Goal: Information Seeking & Learning: Learn about a topic

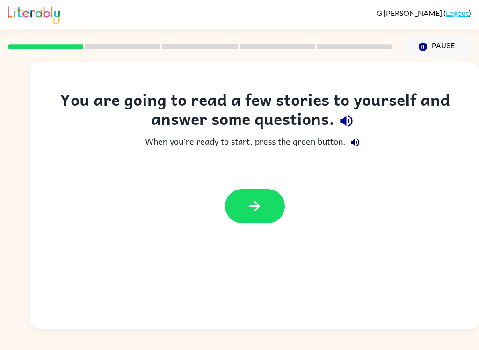
click at [268, 205] on button "button" at bounding box center [255, 206] width 60 height 34
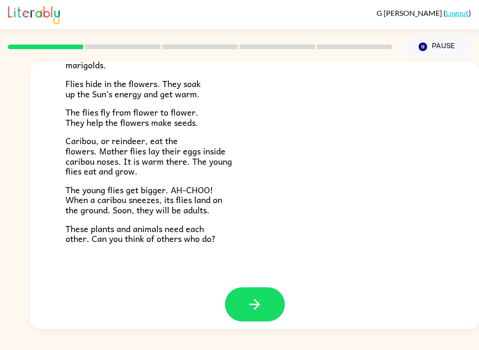
scroll to position [186, 0]
click at [446, 335] on div "[PERSON_NAME] ( Logout ) Pause Pause Tundra Near the top of the world is land c…" at bounding box center [239, 175] width 479 height 350
click at [435, 342] on div "[PERSON_NAME] ( Logout ) Pause Pause Tundra Near the top of the world is land c…" at bounding box center [239, 175] width 479 height 350
click at [259, 297] on icon "button" at bounding box center [255, 305] width 16 height 16
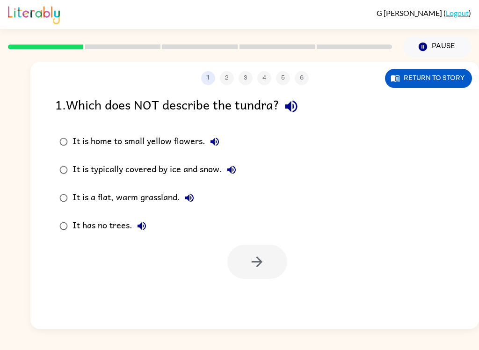
click at [299, 111] on icon "button" at bounding box center [291, 106] width 16 height 16
click at [218, 145] on icon "button" at bounding box center [214, 141] width 11 height 11
click at [235, 177] on button "It is typically covered by ice and snow." at bounding box center [231, 169] width 19 height 19
click at [193, 200] on icon "button" at bounding box center [189, 198] width 8 height 8
click at [146, 232] on icon "button" at bounding box center [141, 225] width 11 height 11
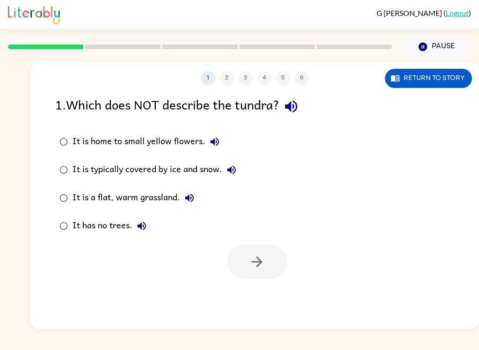
click at [198, 196] on button "It is a flat, warm grassland." at bounding box center [189, 198] width 19 height 19
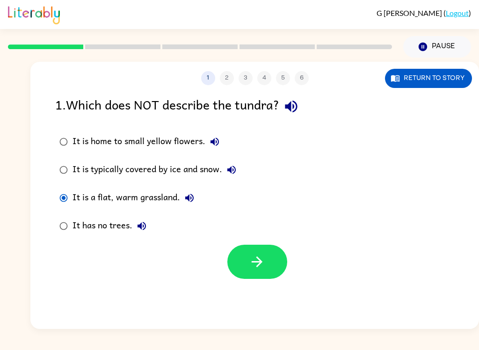
click at [442, 78] on button "Return to story" at bounding box center [428, 78] width 87 height 19
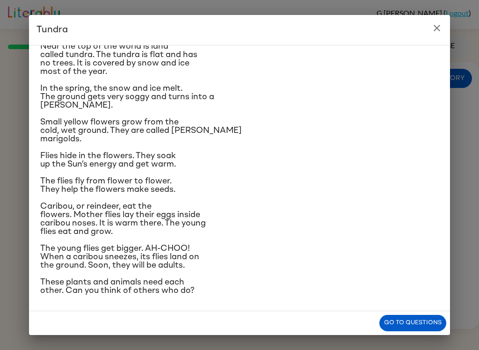
scroll to position [97, 0]
click at [435, 31] on icon "close" at bounding box center [436, 27] width 11 height 11
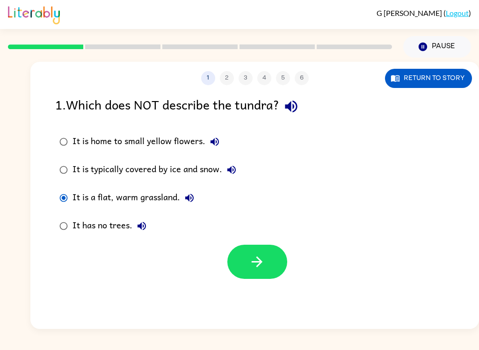
click at [267, 260] on button "button" at bounding box center [257, 262] width 60 height 34
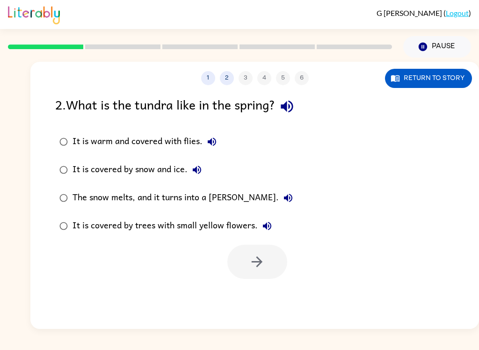
click at [303, 97] on div "2 . What is the tundra like in the spring?" at bounding box center [254, 106] width 399 height 24
click at [293, 110] on icon "button" at bounding box center [287, 106] width 16 height 16
click at [220, 140] on button "It is warm and covered with flies." at bounding box center [212, 141] width 19 height 19
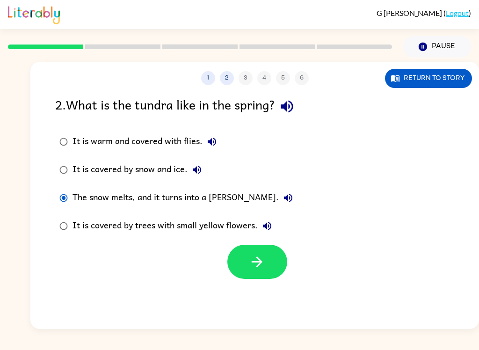
click at [268, 263] on button "button" at bounding box center [257, 262] width 60 height 34
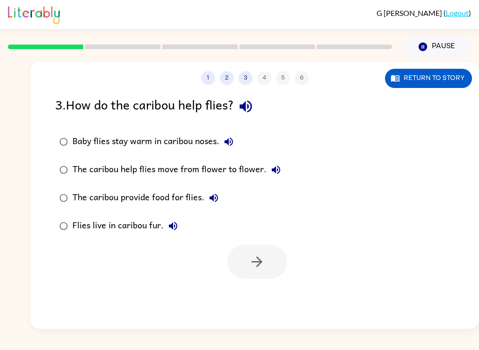
click at [252, 92] on div "1 2 3 4 5 6 Return to story 3 . How do the caribou help flies? Baby flies stay …" at bounding box center [254, 195] width 449 height 267
click at [251, 110] on icon "button" at bounding box center [246, 106] width 16 height 16
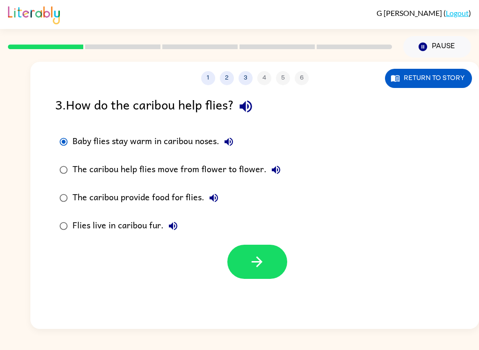
click at [269, 270] on button "button" at bounding box center [257, 262] width 60 height 34
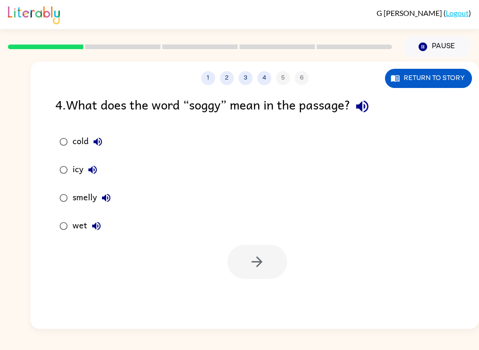
click at [439, 72] on button "Return to story" at bounding box center [428, 78] width 87 height 19
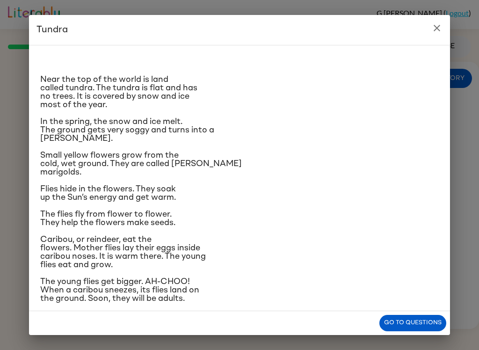
click at [436, 29] on icon "close" at bounding box center [437, 28] width 7 height 7
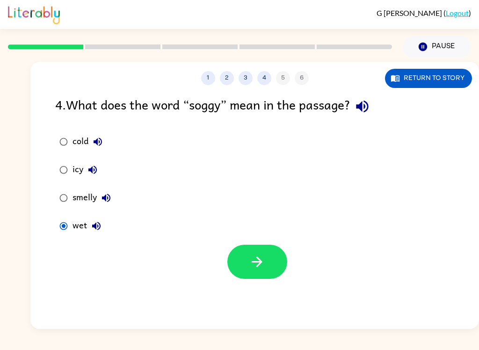
click at [252, 248] on button "button" at bounding box center [257, 262] width 60 height 34
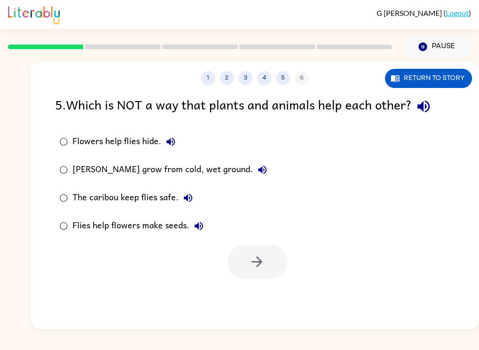
click at [420, 115] on icon "button" at bounding box center [423, 106] width 16 height 16
click at [435, 112] on button "button" at bounding box center [424, 106] width 24 height 24
click at [445, 79] on button "Return to story" at bounding box center [428, 78] width 87 height 19
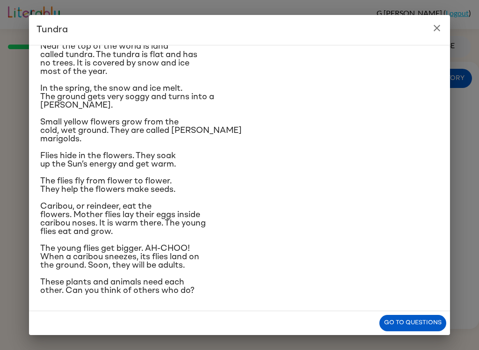
click at [446, 26] on button "close" at bounding box center [437, 28] width 19 height 19
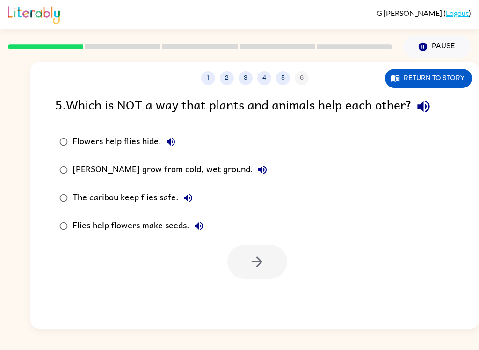
click at [57, 209] on label "The caribou keep flies safe." at bounding box center [163, 198] width 226 height 28
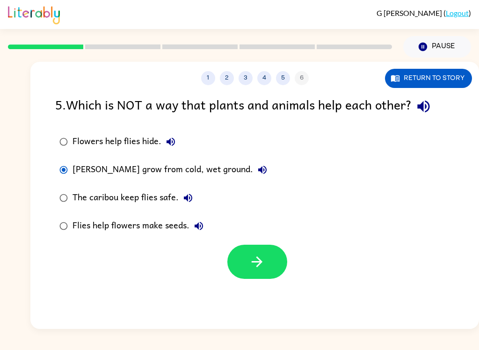
click at [247, 268] on button "button" at bounding box center [257, 262] width 60 height 34
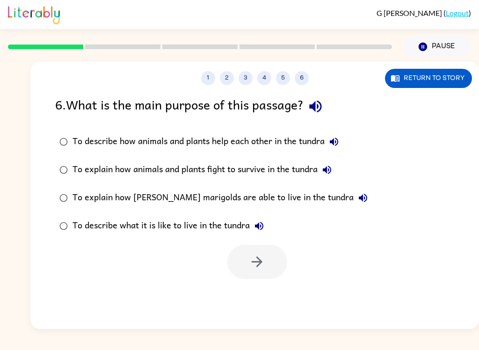
click at [320, 103] on icon "button" at bounding box center [315, 106] width 16 height 16
click at [314, 109] on icon "button" at bounding box center [315, 106] width 16 height 16
click at [323, 109] on icon "button" at bounding box center [315, 106] width 16 height 16
click at [297, 111] on div "6 . What is the main purpose of this passage?" at bounding box center [254, 106] width 399 height 24
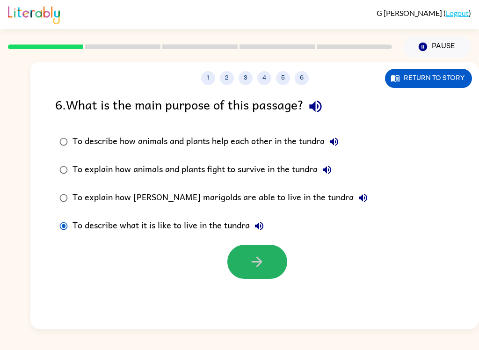
click at [270, 273] on button "button" at bounding box center [257, 262] width 60 height 34
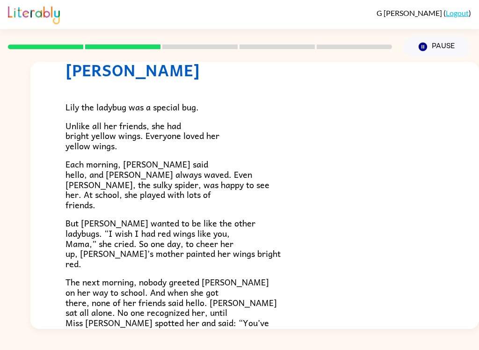
scroll to position [45, 0]
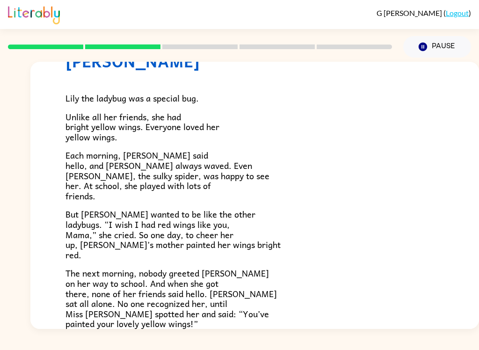
click at [58, 345] on div "[PERSON_NAME] ( Logout ) Pause Pause Lily Ladybug Lily the ladybug was a specia…" at bounding box center [239, 175] width 479 height 350
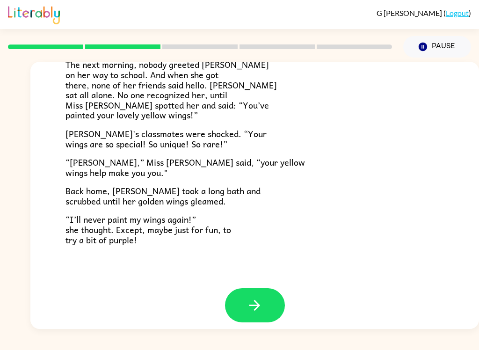
scroll to position [253, 0]
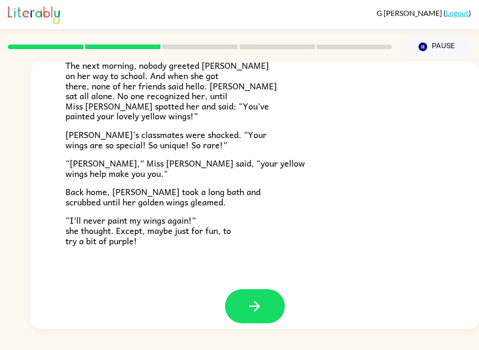
click at [429, 261] on div "[PERSON_NAME] [PERSON_NAME] the ladybug was a special bug. Unlike all her frien…" at bounding box center [254, 49] width 449 height 480
click at [435, 254] on div "[PERSON_NAME] [PERSON_NAME] the ladybug was a special bug. Unlike all her frien…" at bounding box center [254, 49] width 449 height 480
click at [241, 314] on button "button" at bounding box center [255, 306] width 60 height 34
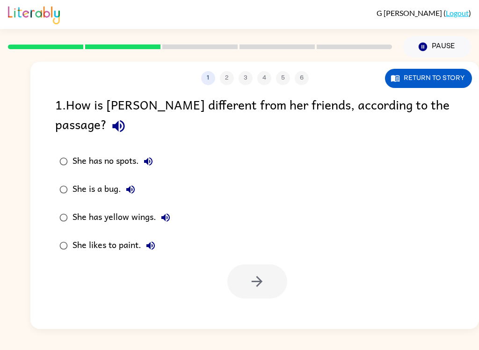
scroll to position [0, 0]
click at [127, 118] on icon "button" at bounding box center [118, 126] width 16 height 16
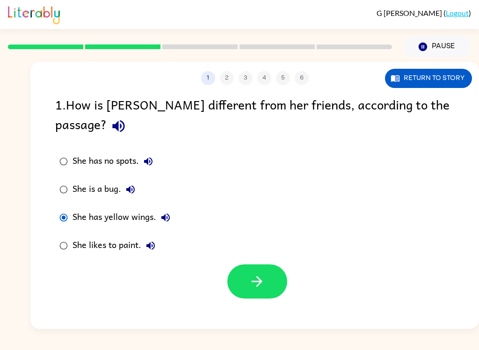
click at [258, 273] on icon "button" at bounding box center [257, 281] width 16 height 16
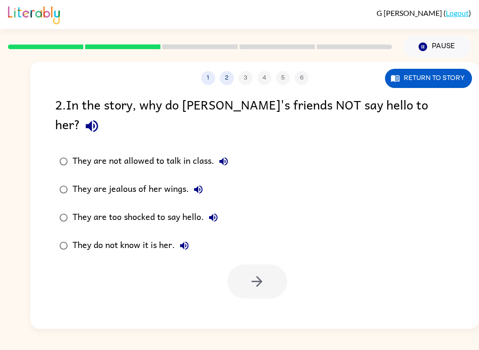
click at [100, 118] on icon "button" at bounding box center [92, 126] width 16 height 16
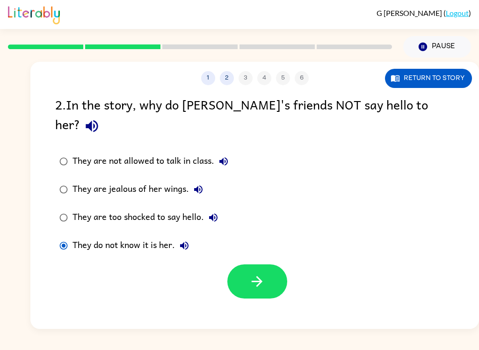
click at [250, 273] on icon "button" at bounding box center [257, 281] width 16 height 16
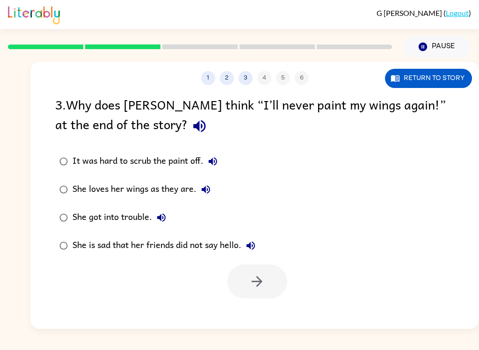
click at [188, 138] on button "button" at bounding box center [200, 126] width 24 height 24
click at [191, 131] on icon "button" at bounding box center [199, 126] width 16 height 16
click at [191, 132] on icon "button" at bounding box center [199, 126] width 16 height 16
click at [55, 172] on label "It was hard to scrub the paint off." at bounding box center [157, 161] width 215 height 28
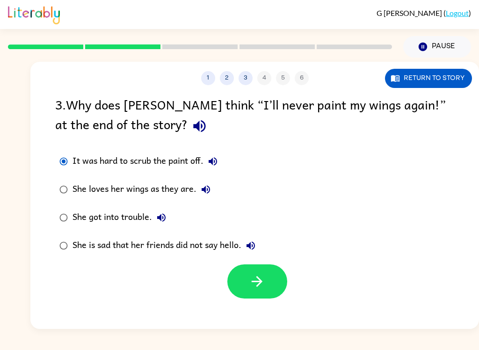
click at [250, 273] on button "button" at bounding box center [257, 281] width 60 height 34
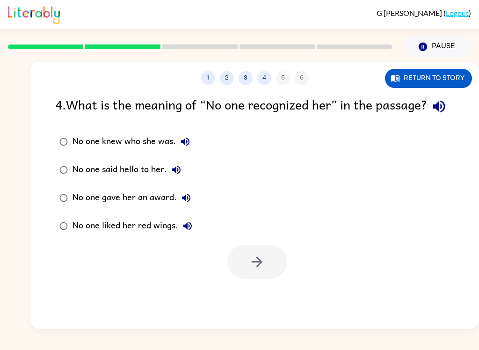
click at [433, 113] on icon "button" at bounding box center [439, 107] width 12 height 12
click at [188, 147] on icon "button" at bounding box center [185, 141] width 11 height 11
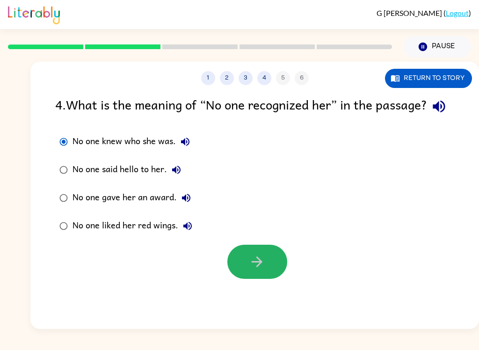
click at [250, 270] on icon "button" at bounding box center [257, 262] width 16 height 16
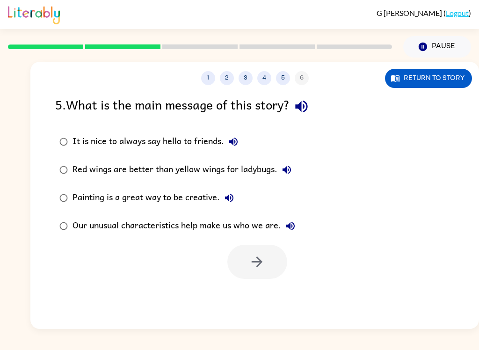
click at [307, 102] on icon "button" at bounding box center [301, 107] width 12 height 12
click at [46, 142] on div "5 . What is the main message of this story? It is nice to always say hello to f…" at bounding box center [254, 186] width 449 height 184
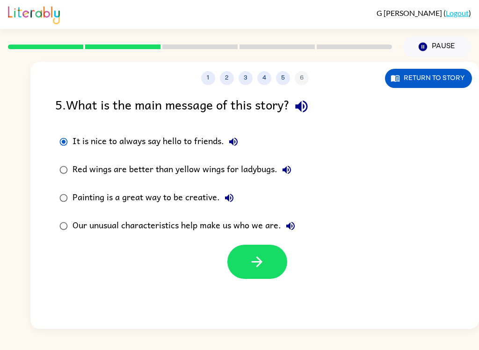
click at [258, 262] on icon "button" at bounding box center [257, 261] width 11 height 11
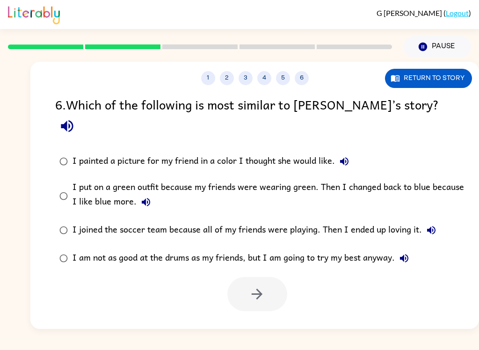
click at [75, 118] on icon "button" at bounding box center [67, 126] width 16 height 16
click at [345, 156] on icon "button" at bounding box center [344, 161] width 11 height 11
click at [139, 193] on button "I put on a green outfit because my friends were wearing green. Then I changed b…" at bounding box center [146, 202] width 19 height 19
click at [440, 221] on button "I joined the soccer team because all of my friends were playing. Then I ended u…" at bounding box center [431, 230] width 19 height 19
click at [407, 249] on button "I am not as good at the drums as my friends, but I am going to try my best anyw…" at bounding box center [404, 258] width 19 height 19
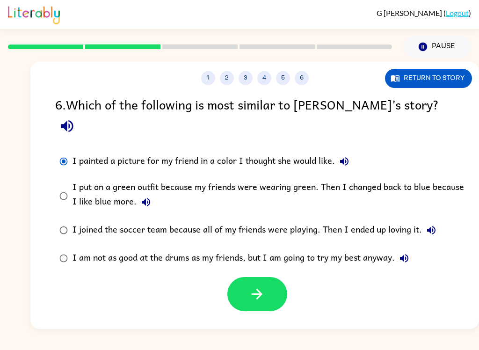
click at [258, 286] on icon "button" at bounding box center [257, 294] width 16 height 16
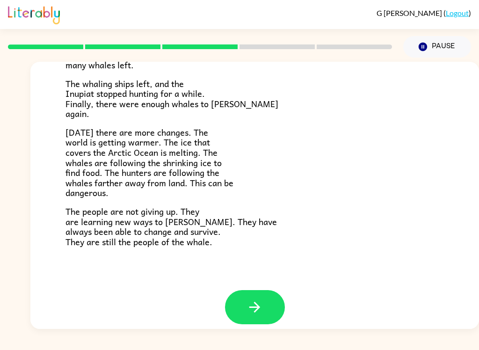
scroll to position [305, 0]
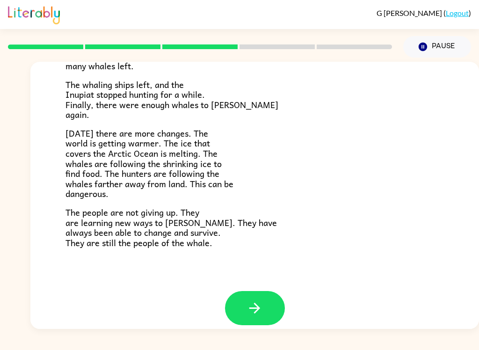
click at [251, 300] on icon "button" at bounding box center [255, 308] width 16 height 16
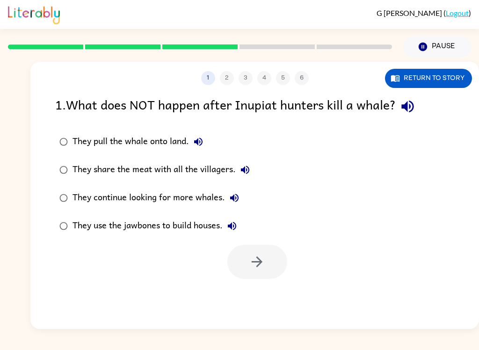
click at [412, 110] on icon "button" at bounding box center [407, 106] width 16 height 16
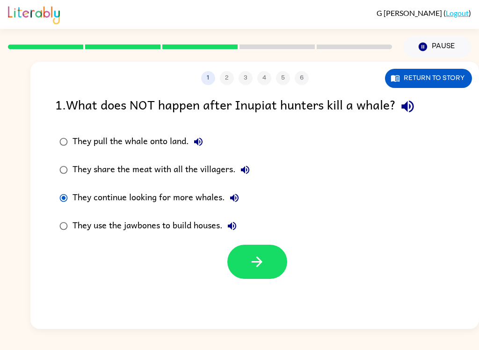
click at [267, 262] on button "button" at bounding box center [257, 262] width 60 height 34
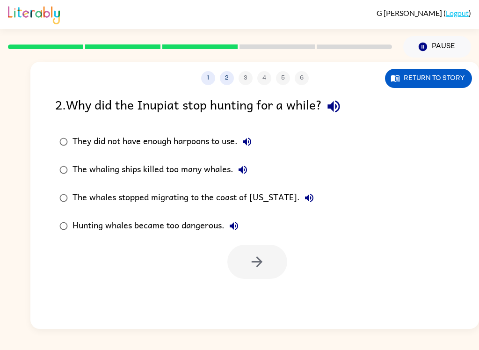
click at [341, 114] on icon "button" at bounding box center [334, 106] width 16 height 16
click at [255, 138] on button "They did not have enough harpoons to use." at bounding box center [247, 141] width 19 height 19
click at [300, 198] on button "The whales stopped migrating to the coast of [US_STATE]." at bounding box center [309, 198] width 19 height 19
click at [232, 230] on icon "button" at bounding box center [233, 225] width 11 height 11
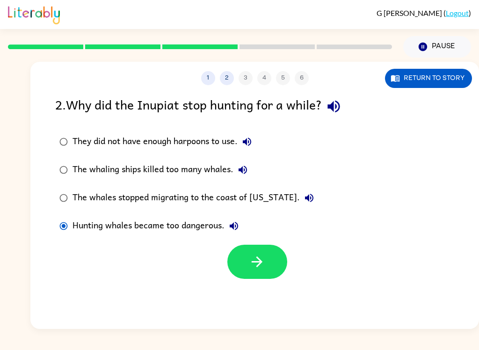
click at [265, 261] on button "button" at bounding box center [257, 262] width 60 height 34
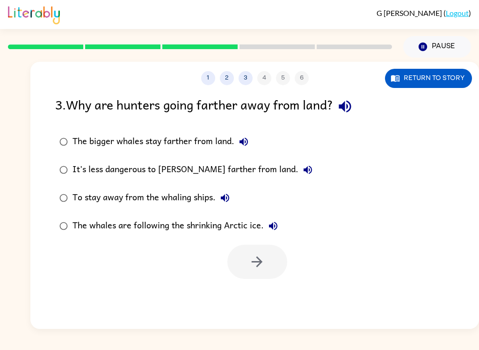
click at [345, 112] on icon "button" at bounding box center [345, 106] width 16 height 16
click at [240, 141] on icon "button" at bounding box center [243, 141] width 11 height 11
click at [247, 135] on button "The bigger whales stay farther from land." at bounding box center [243, 141] width 19 height 19
click at [248, 144] on icon "button" at bounding box center [243, 141] width 11 height 11
click at [304, 171] on icon "button" at bounding box center [308, 170] width 8 height 8
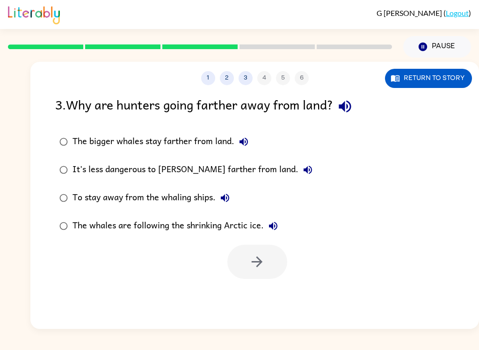
click at [219, 205] on button "To stay away from the whaling ships." at bounding box center [225, 198] width 19 height 19
click at [273, 232] on button "The whales are following the shrinking Arctic ice." at bounding box center [273, 226] width 19 height 19
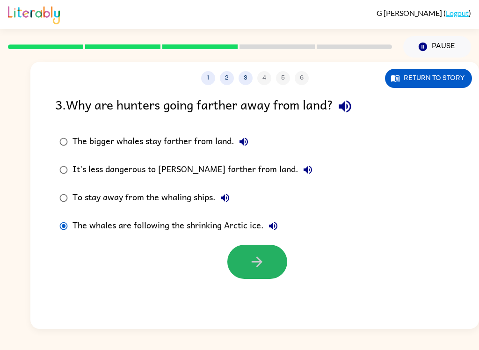
click at [252, 262] on icon "button" at bounding box center [257, 262] width 16 height 16
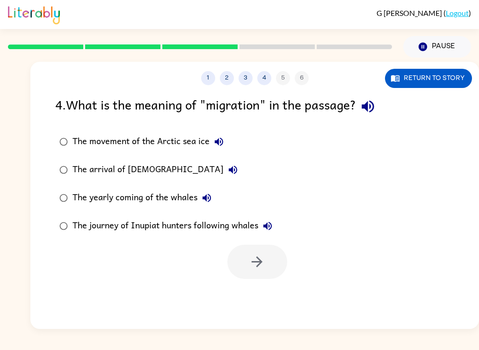
click at [369, 112] on icon "button" at bounding box center [368, 106] width 16 height 16
click at [220, 147] on icon "button" at bounding box center [218, 141] width 11 height 11
click at [227, 167] on icon "button" at bounding box center [232, 169] width 11 height 11
click at [437, 344] on div "[PERSON_NAME] ( Logout ) Pause Pause 1 2 3 4 5 6 Return to story 4 . What is th…" at bounding box center [239, 175] width 479 height 350
click at [433, 345] on div "[PERSON_NAME] ( Logout ) Pause Pause 1 2 3 4 5 6 Return to story 4 . What is th…" at bounding box center [239, 175] width 479 height 350
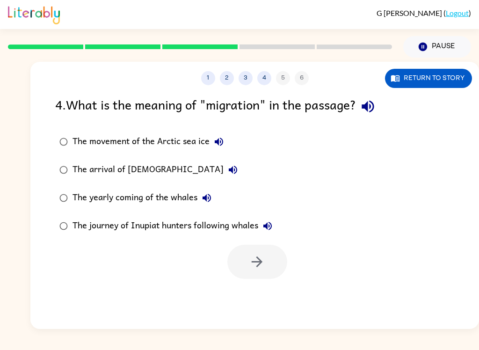
click at [265, 234] on button "The journey of Inupiat hunters following whales" at bounding box center [267, 226] width 19 height 19
click at [376, 117] on button "button" at bounding box center [368, 106] width 24 height 24
click at [437, 77] on button "Return to story" at bounding box center [428, 78] width 87 height 19
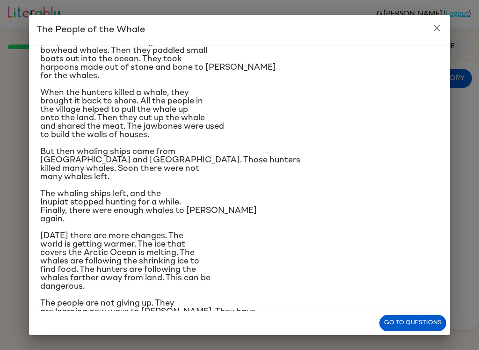
scroll to position [100, 0]
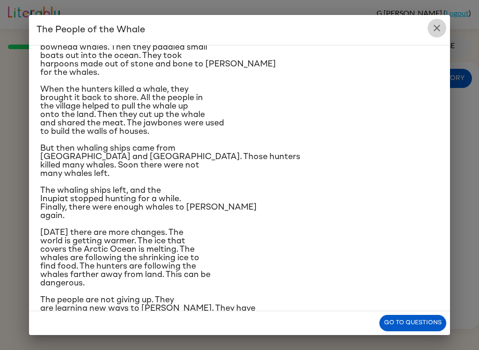
click at [437, 23] on icon "close" at bounding box center [436, 27] width 11 height 11
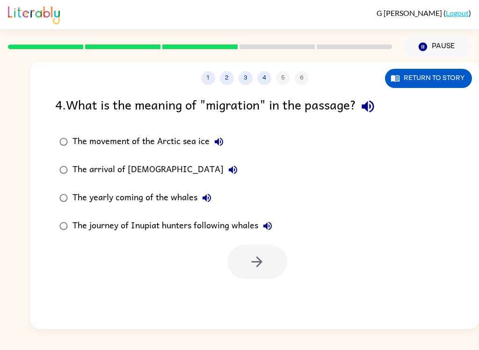
click at [376, 103] on icon "button" at bounding box center [368, 106] width 16 height 16
click at [199, 166] on label "The arrival of [DEMOGRAPHIC_DATA]" at bounding box center [166, 170] width 232 height 28
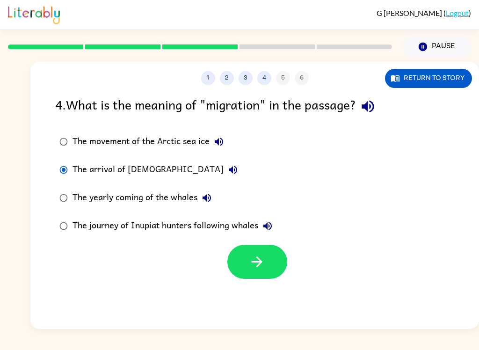
click at [220, 146] on icon "button" at bounding box center [218, 141] width 11 height 11
click at [227, 166] on icon "button" at bounding box center [232, 169] width 11 height 11
click at [258, 260] on icon "button" at bounding box center [257, 262] width 16 height 16
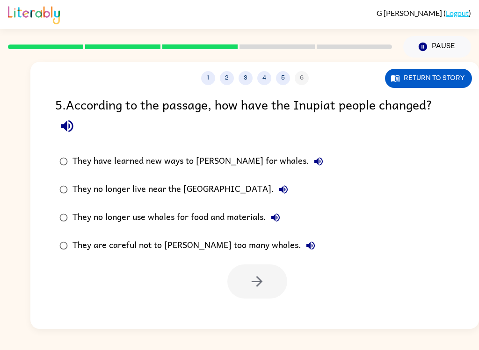
click at [66, 134] on icon "button" at bounding box center [67, 126] width 16 height 16
click at [50, 154] on label "They have learned new ways to [PERSON_NAME] for whales." at bounding box center [191, 161] width 283 height 28
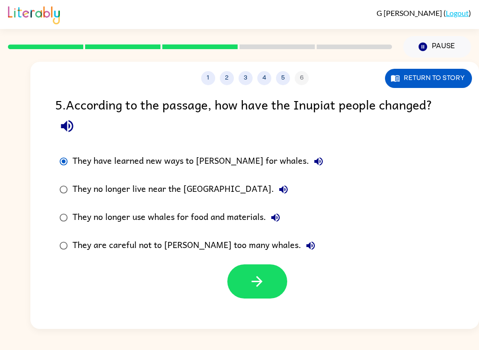
click at [266, 286] on button "button" at bounding box center [257, 281] width 60 height 34
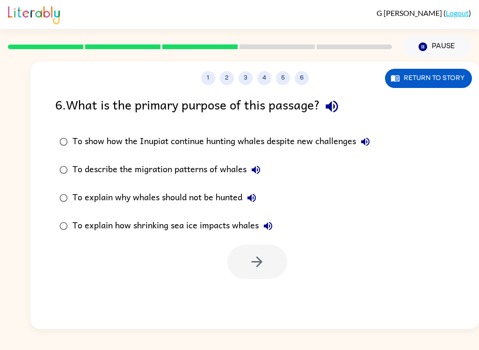
click at [338, 107] on icon "button" at bounding box center [332, 107] width 12 height 12
click at [71, 339] on div "[PERSON_NAME] ( Logout ) Pause Pause 1 2 3 4 5 6 Return to story 6 . What is th…" at bounding box center [239, 175] width 479 height 350
click at [374, 140] on button "To show how the Inupiat continue hunting whales despite new challenges" at bounding box center [365, 141] width 19 height 19
click at [260, 177] on button "To describe the migration patterns of whales" at bounding box center [256, 169] width 19 height 19
click at [258, 190] on button "To explain why whales should not be hunted" at bounding box center [251, 198] width 19 height 19
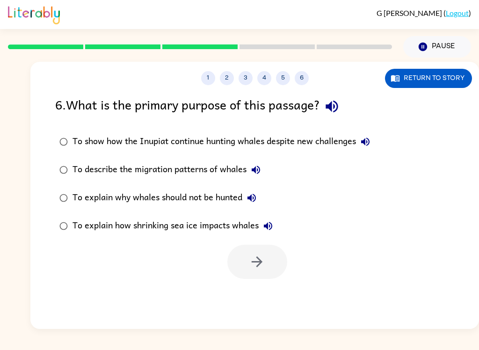
click at [266, 228] on icon "button" at bounding box center [267, 225] width 11 height 11
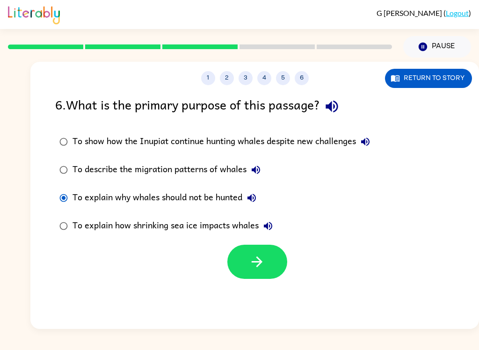
click at [270, 257] on button "button" at bounding box center [257, 262] width 60 height 34
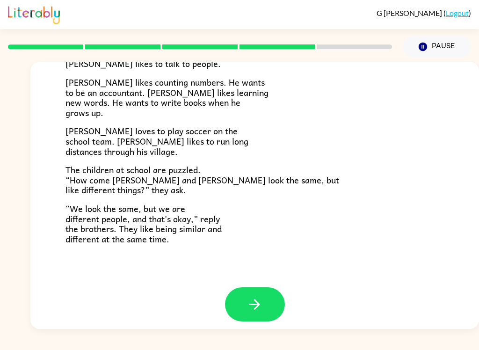
scroll to position [196, 0]
click at [271, 293] on button "button" at bounding box center [255, 305] width 60 height 34
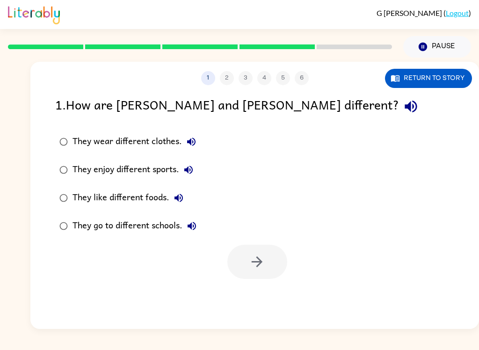
click at [405, 108] on icon "button" at bounding box center [411, 107] width 12 height 12
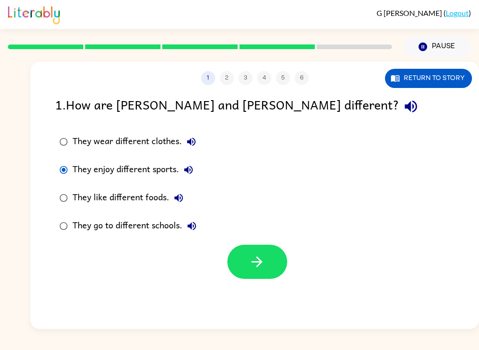
click at [252, 267] on icon "button" at bounding box center [257, 262] width 16 height 16
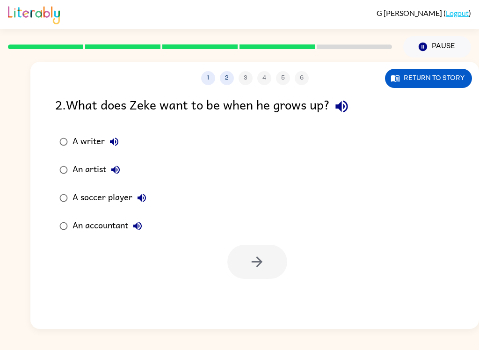
click at [345, 108] on icon "button" at bounding box center [342, 106] width 16 height 16
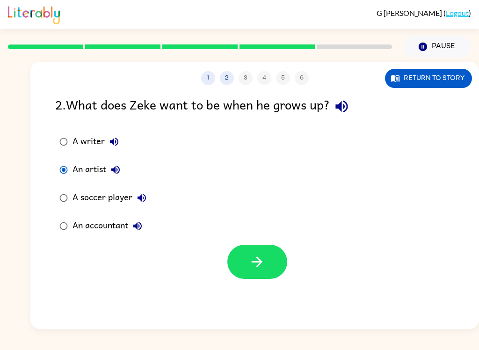
click at [249, 255] on icon "button" at bounding box center [257, 262] width 16 height 16
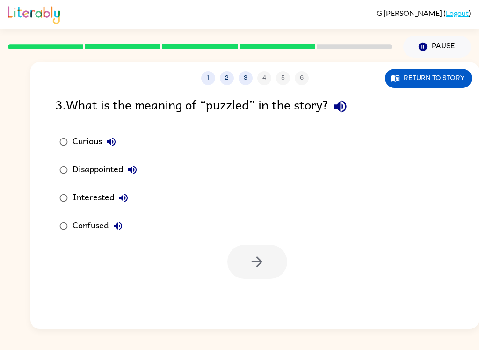
click at [348, 104] on icon "button" at bounding box center [340, 106] width 16 height 16
click at [438, 79] on button "Return to story" at bounding box center [428, 78] width 87 height 19
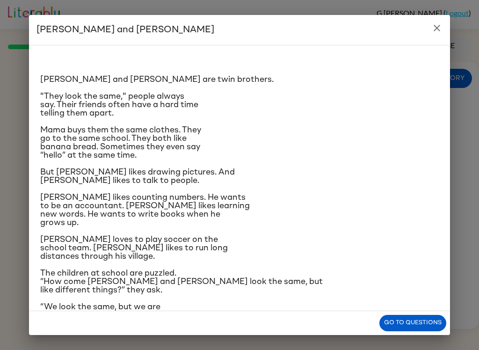
click at [428, 36] on h2 "[PERSON_NAME] and [PERSON_NAME]" at bounding box center [239, 30] width 421 height 30
click at [443, 29] on button "close" at bounding box center [437, 28] width 19 height 19
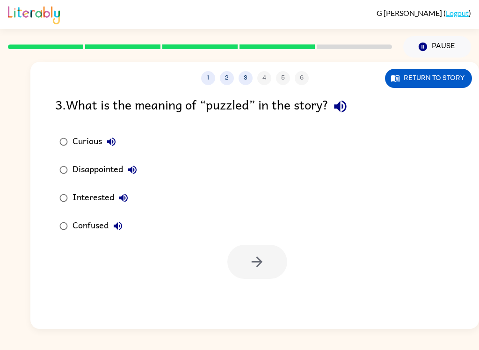
click at [87, 235] on div "Confused" at bounding box center [100, 226] width 55 height 19
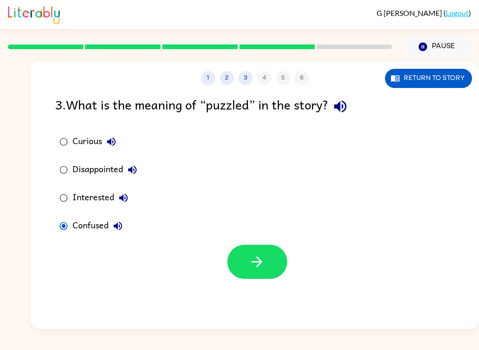
click at [255, 261] on icon "button" at bounding box center [257, 262] width 16 height 16
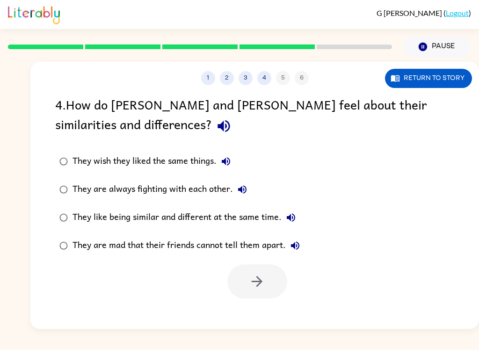
click at [216, 121] on icon "button" at bounding box center [224, 126] width 16 height 16
click at [47, 248] on div "4 . How do [PERSON_NAME] and [PERSON_NAME] feel about their similarities and di…" at bounding box center [254, 196] width 449 height 204
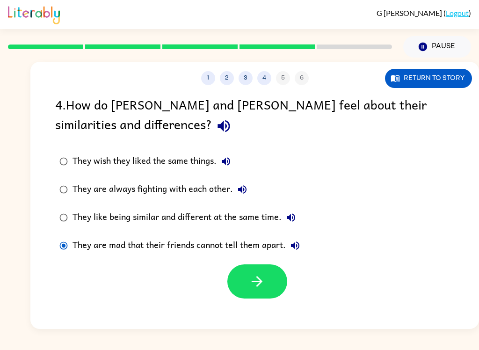
click at [259, 285] on icon "button" at bounding box center [257, 281] width 11 height 11
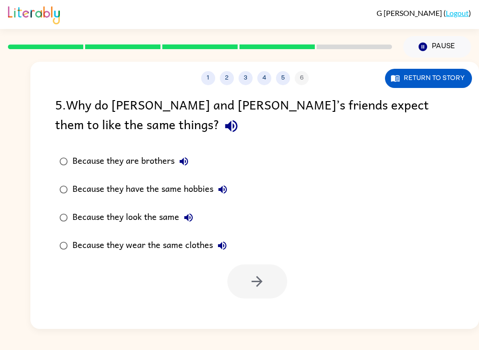
click at [219, 138] on button "button" at bounding box center [231, 126] width 24 height 24
click at [197, 221] on button "Because they look the same" at bounding box center [188, 217] width 19 height 19
click at [228, 246] on icon "button" at bounding box center [222, 245] width 11 height 11
click at [196, 217] on button "Because they look the same" at bounding box center [188, 217] width 19 height 19
click at [190, 222] on icon "button" at bounding box center [188, 217] width 8 height 8
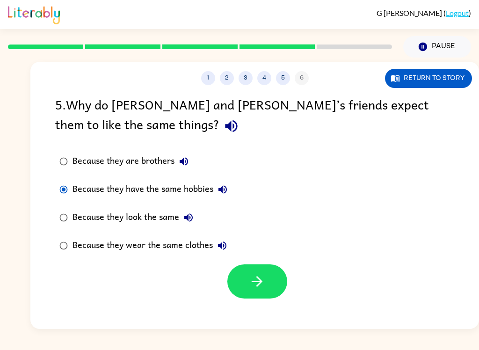
click at [260, 283] on icon "button" at bounding box center [257, 281] width 16 height 16
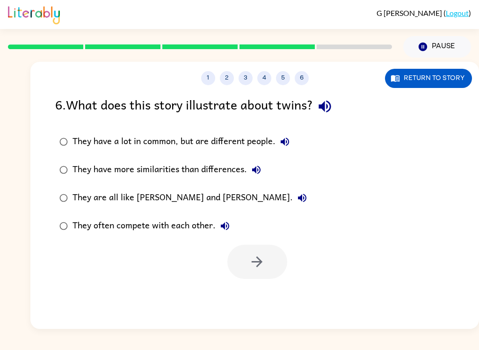
click at [337, 104] on button "button" at bounding box center [325, 106] width 24 height 24
click at [243, 335] on div "[PERSON_NAME] ( Logout ) Pause Pause 1 2 3 4 5 6 Return to story 6 . What does …" at bounding box center [239, 175] width 479 height 350
click at [290, 140] on icon "button" at bounding box center [284, 141] width 11 height 11
click at [258, 164] on button "They have more similarities than differences." at bounding box center [256, 169] width 19 height 19
click at [297, 200] on icon "button" at bounding box center [302, 197] width 11 height 11
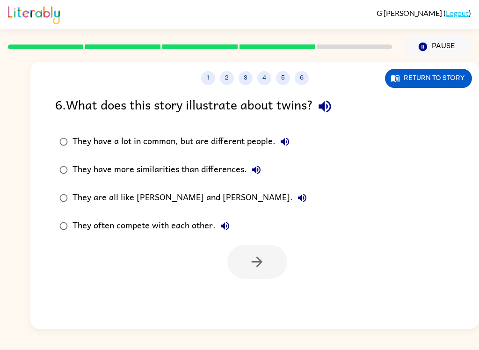
click at [230, 227] on icon "button" at bounding box center [224, 225] width 11 height 11
click at [51, 133] on label "They have a lot in common, but are different people." at bounding box center [183, 142] width 266 height 28
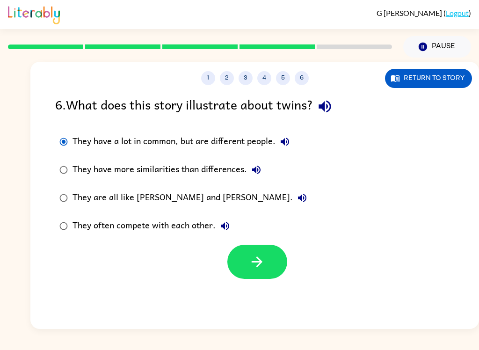
click at [266, 267] on button "button" at bounding box center [257, 262] width 60 height 34
